Goal: Task Accomplishment & Management: Use online tool/utility

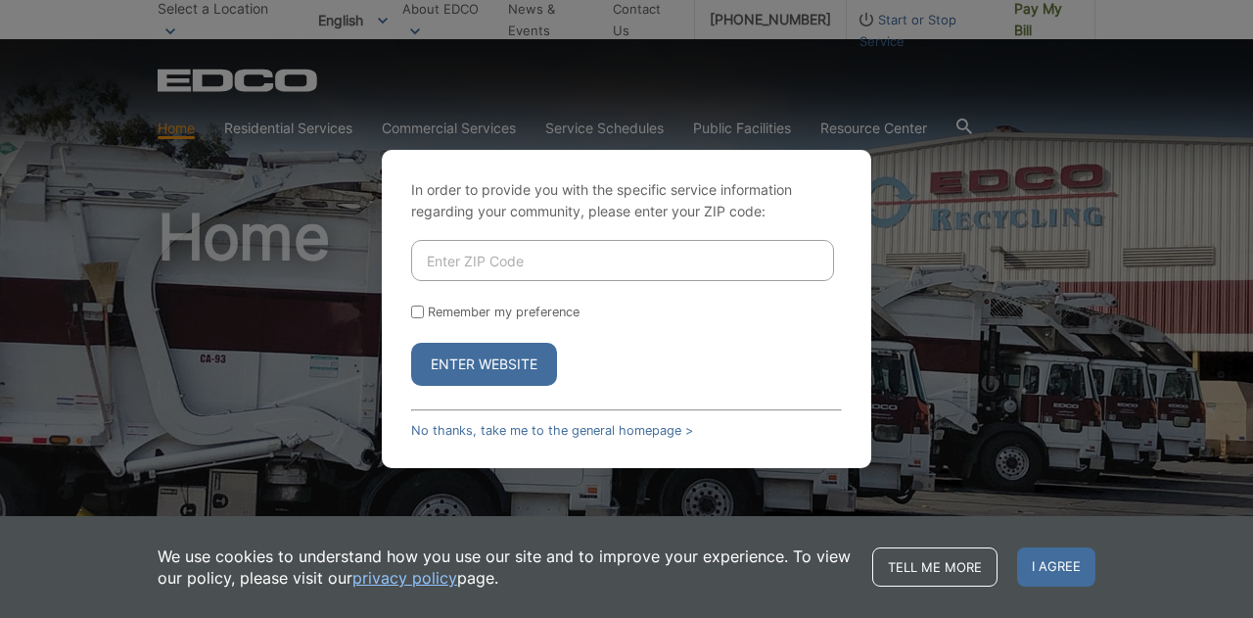
click at [480, 257] on input "Enter ZIP Code" at bounding box center [622, 260] width 423 height 41
type input "92069"
click at [452, 372] on button "Enter Website" at bounding box center [484, 364] width 146 height 43
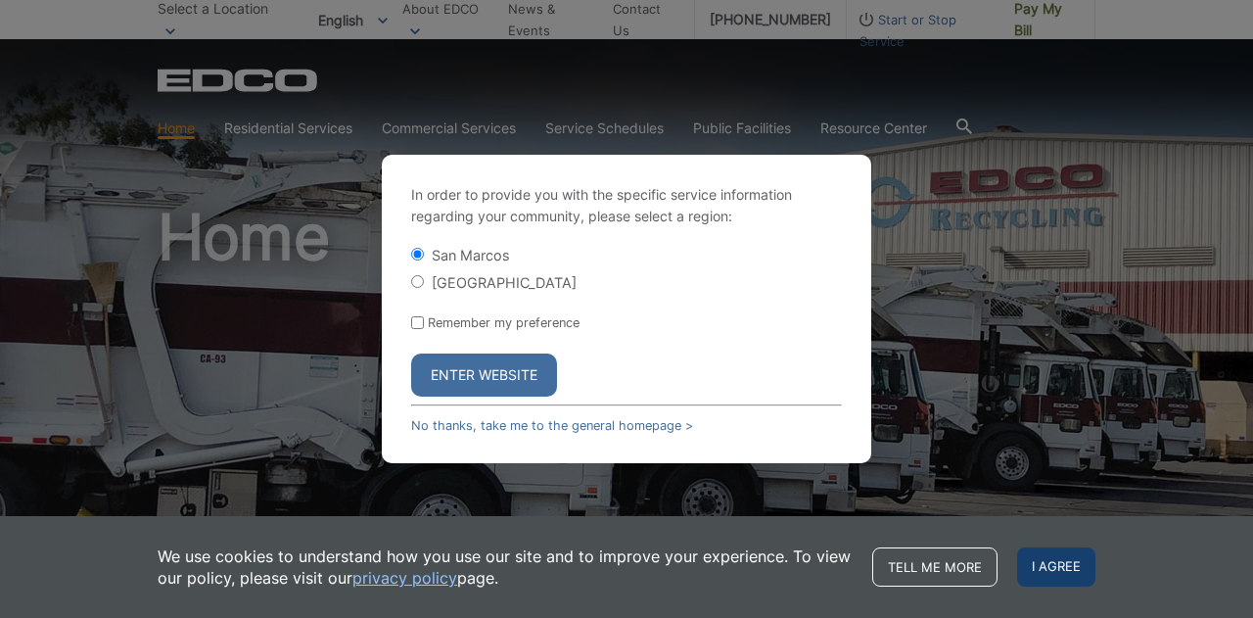
click at [1033, 564] on span "I agree" at bounding box center [1056, 566] width 78 height 39
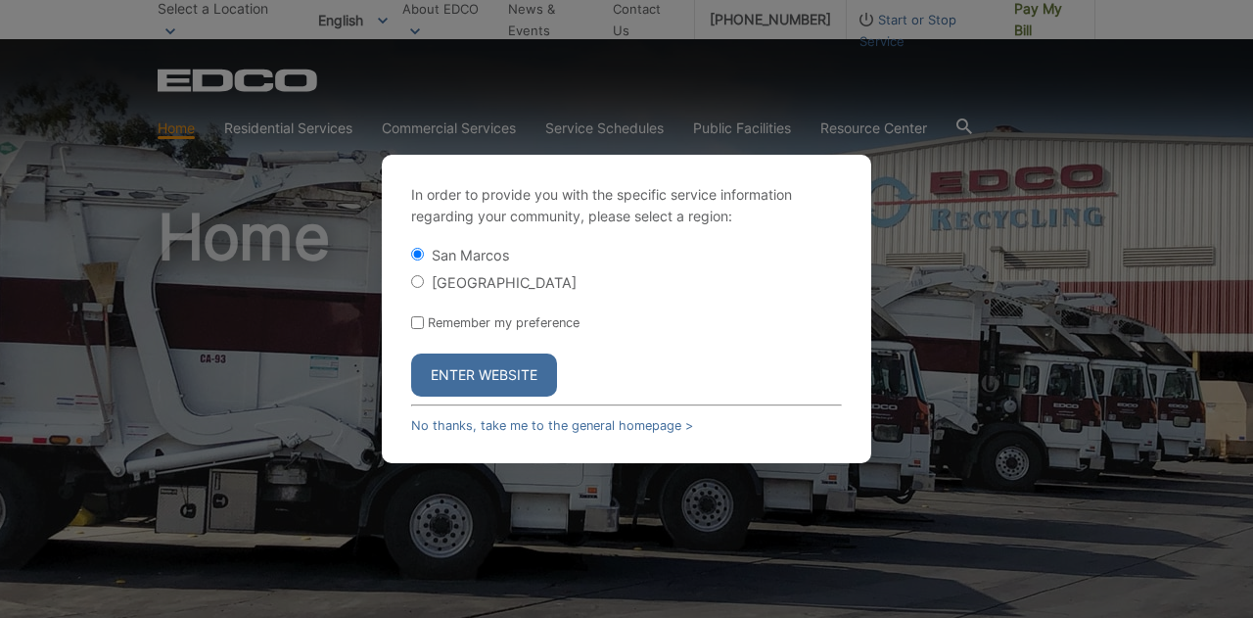
click at [462, 371] on button "Enter Website" at bounding box center [484, 374] width 146 height 43
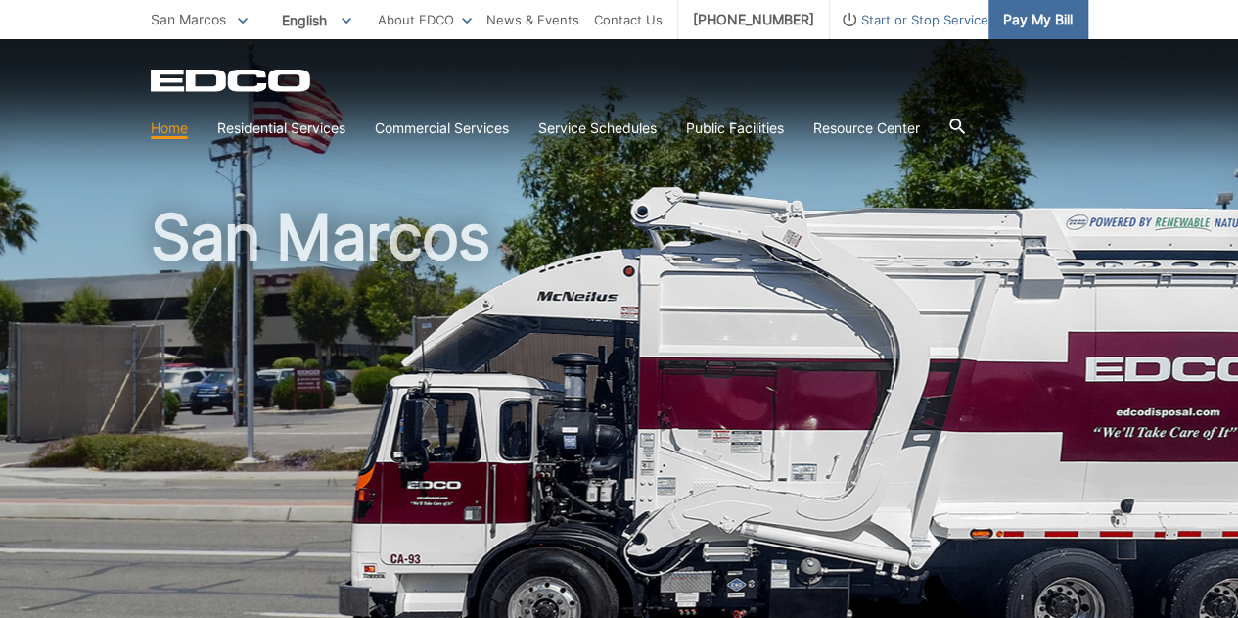
click at [1072, 14] on span "Pay My Bill" at bounding box center [1038, 20] width 70 height 22
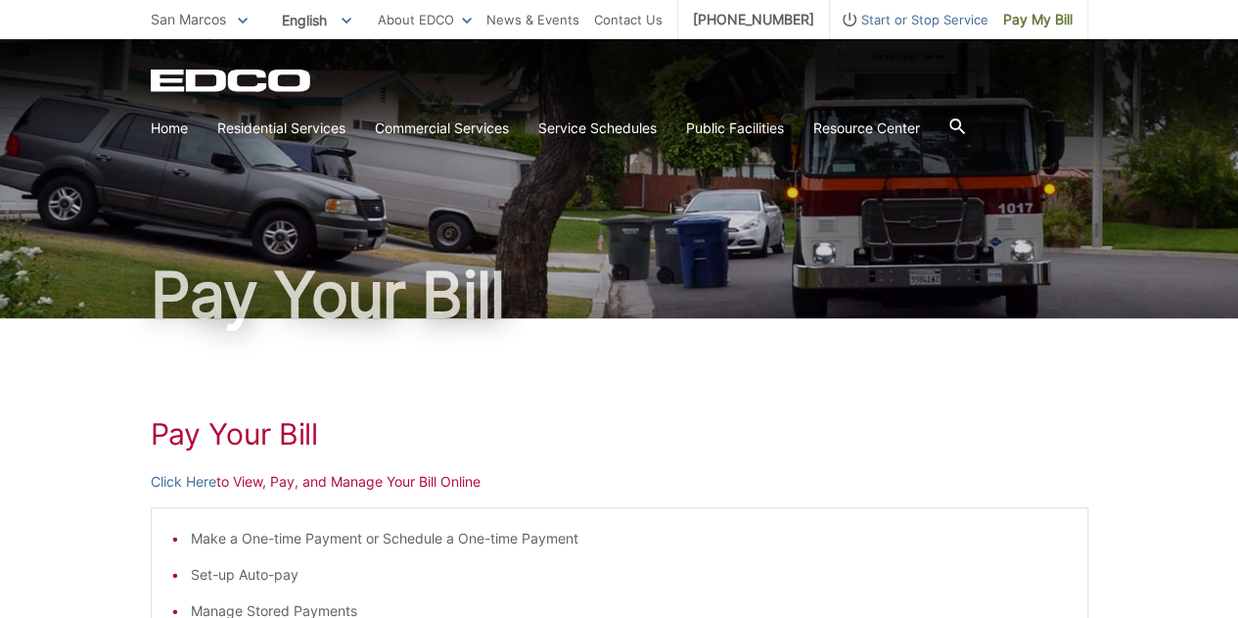
scroll to position [220, 0]
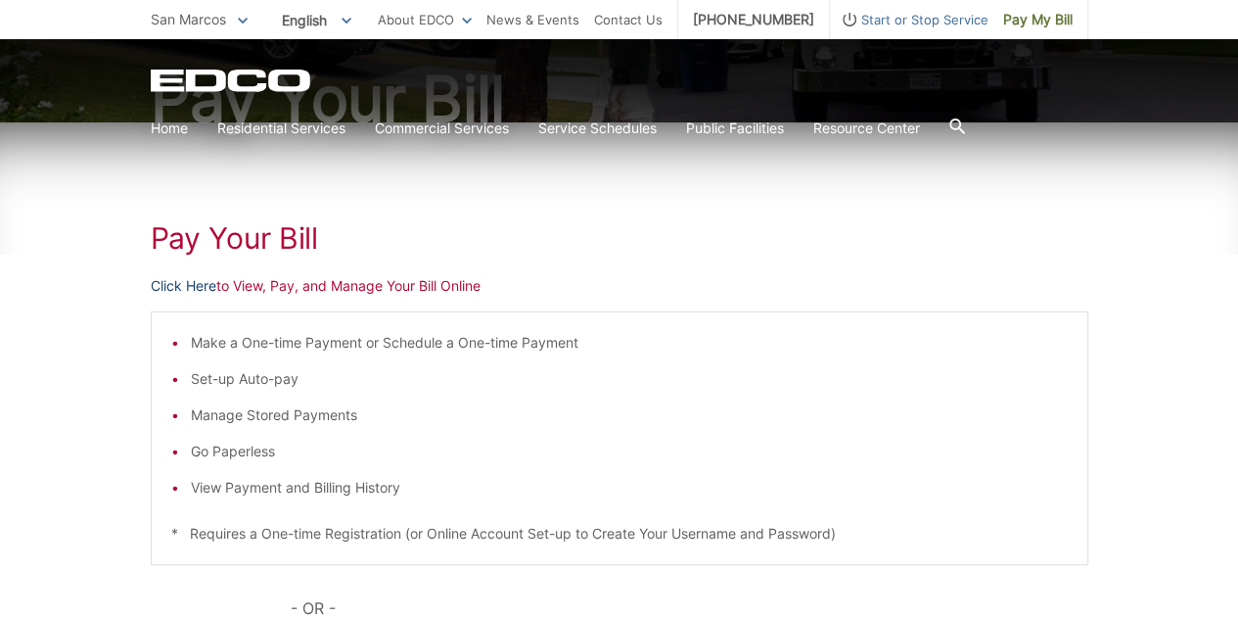
click at [194, 281] on link "Click Here" at bounding box center [184, 286] width 66 height 22
